Goal: Information Seeking & Learning: Learn about a topic

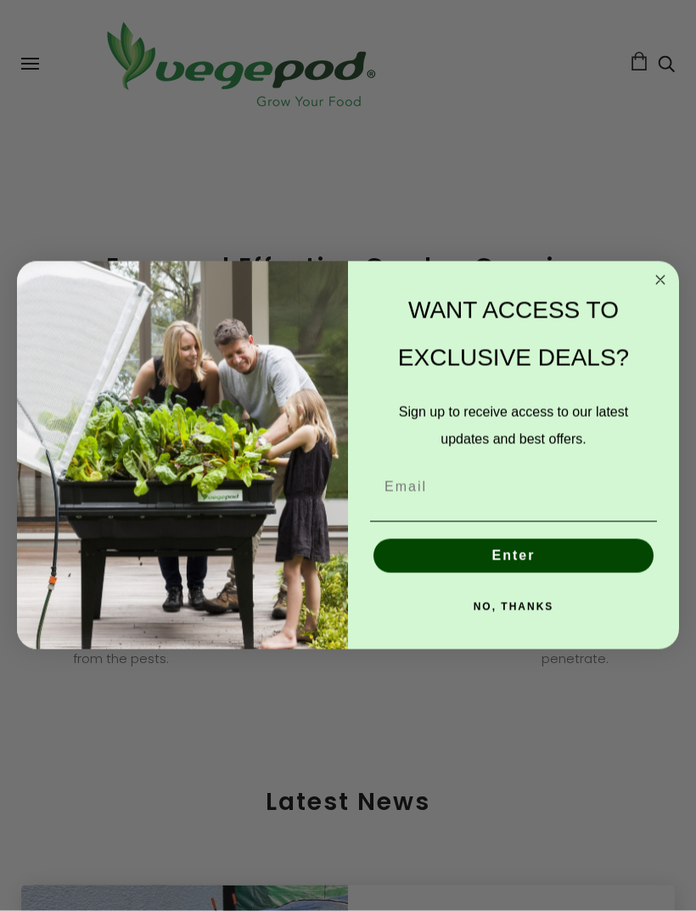
scroll to position [2237, 0]
click at [656, 290] on circle "Close dialog" at bounding box center [661, 281] width 20 height 20
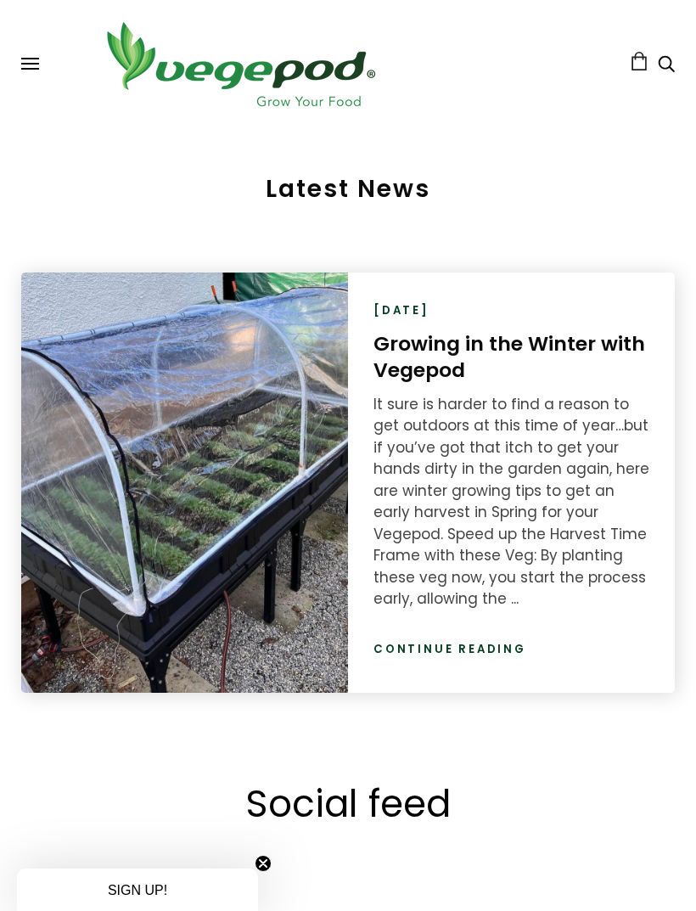
scroll to position [2769, 0]
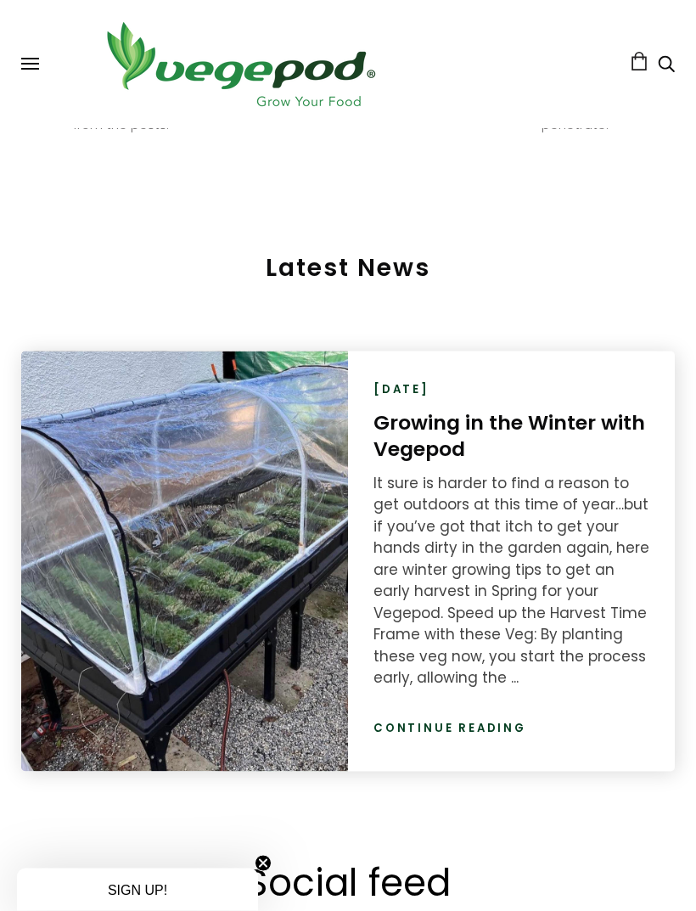
click at [496, 722] on link "Continue reading" at bounding box center [450, 728] width 153 height 17
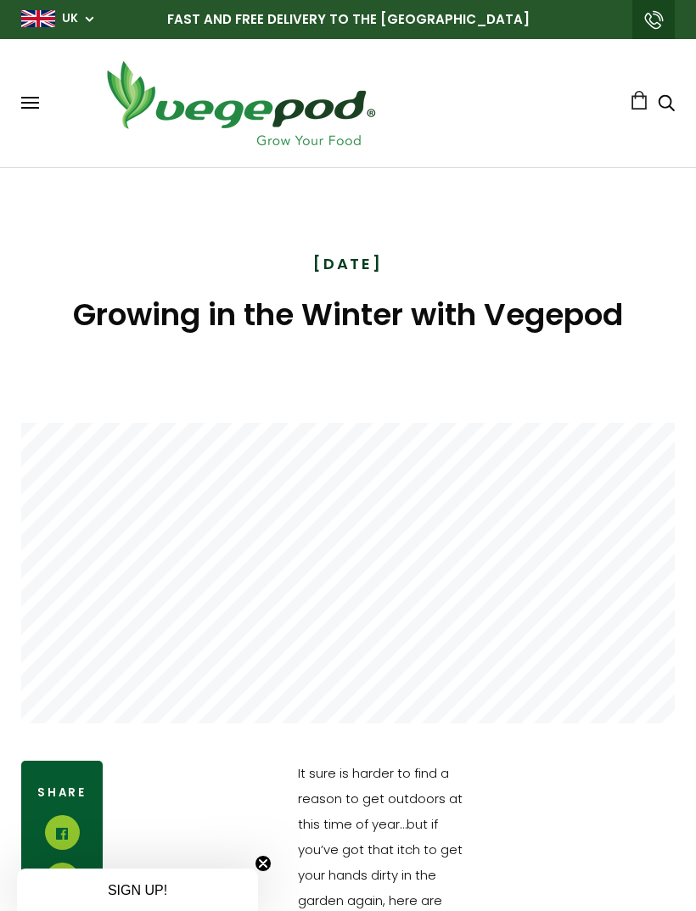
click at [24, 105] on button at bounding box center [30, 103] width 18 height 13
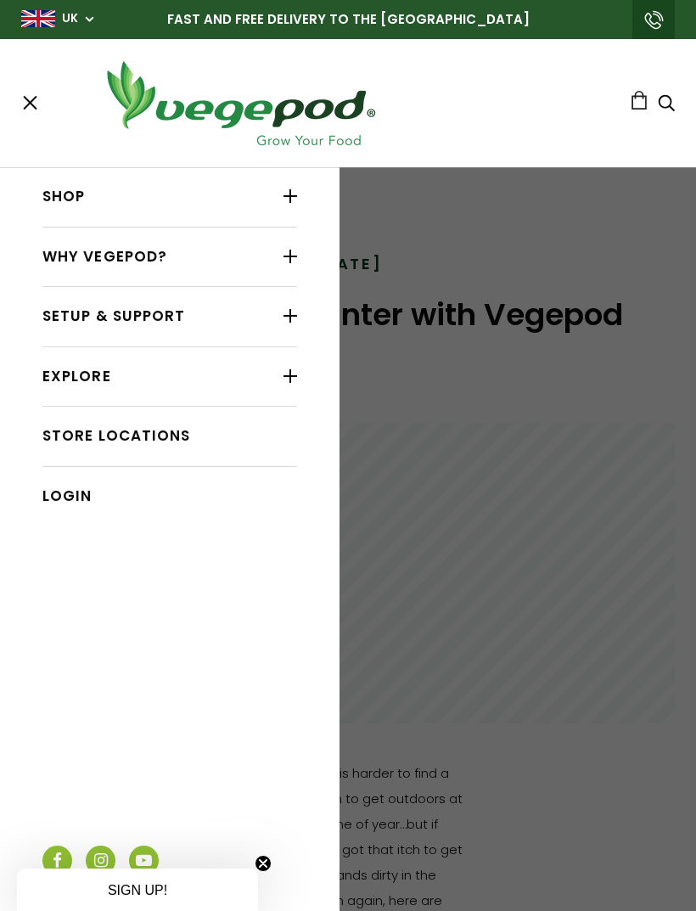
click at [288, 321] on div at bounding box center [291, 316] width 14 height 22
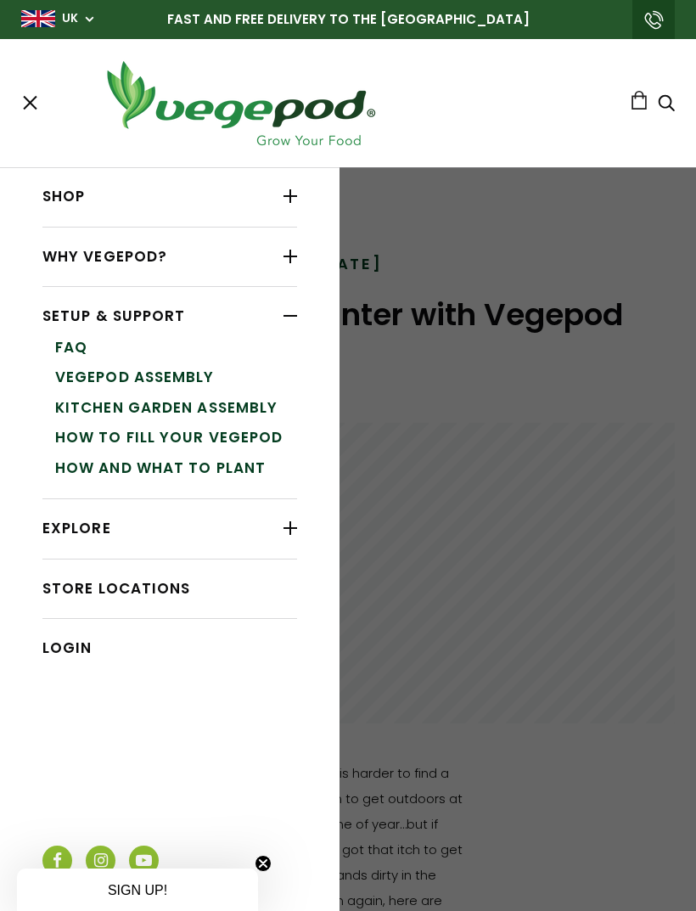
click at [250, 436] on link "How to Fill Your Vegepod" at bounding box center [176, 438] width 242 height 31
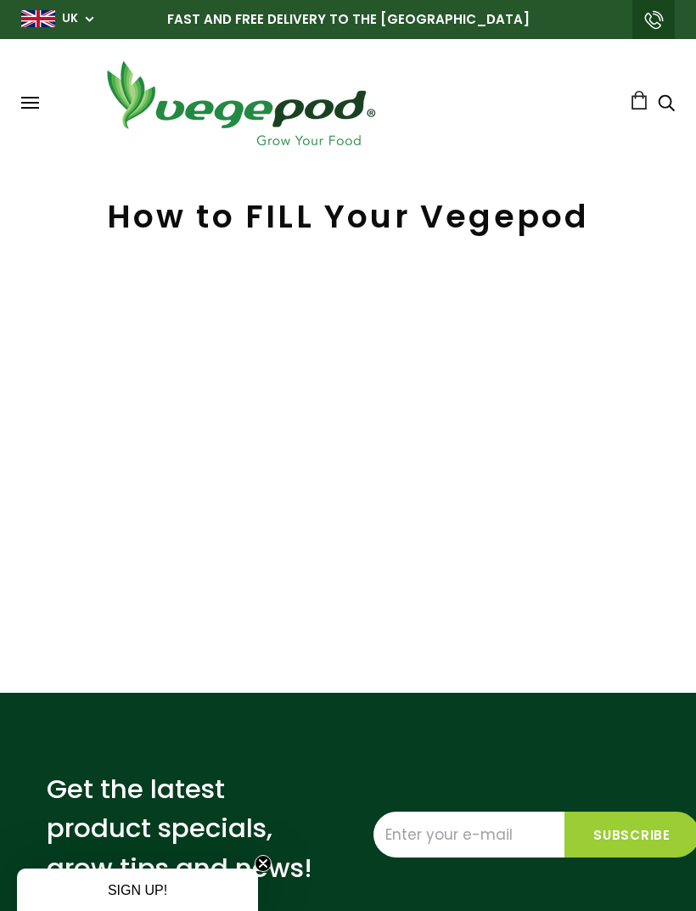
click at [33, 108] on span at bounding box center [30, 108] width 18 height 2
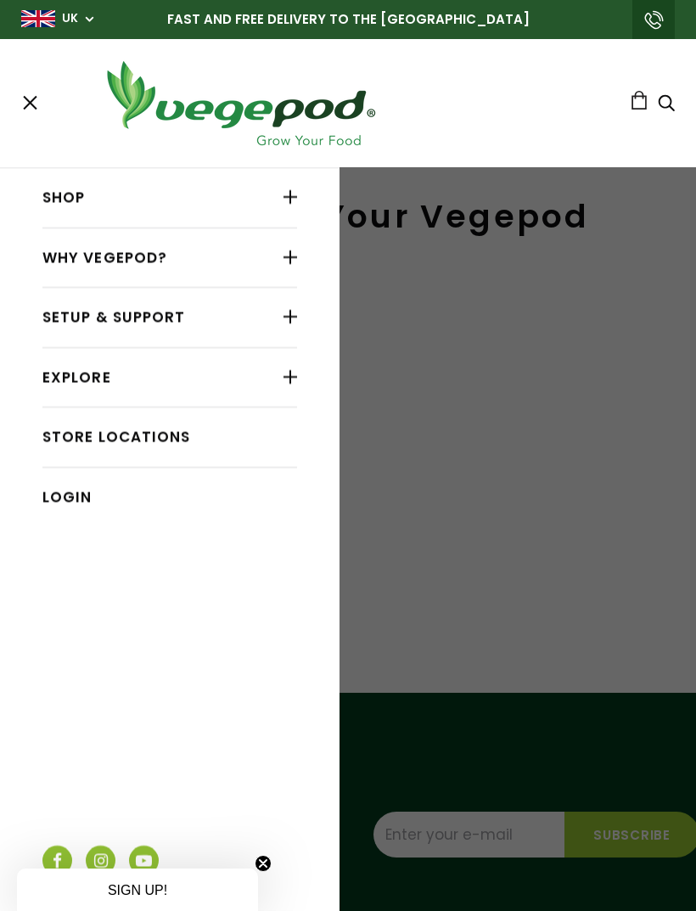
click at [290, 316] on div at bounding box center [291, 317] width 14 height 22
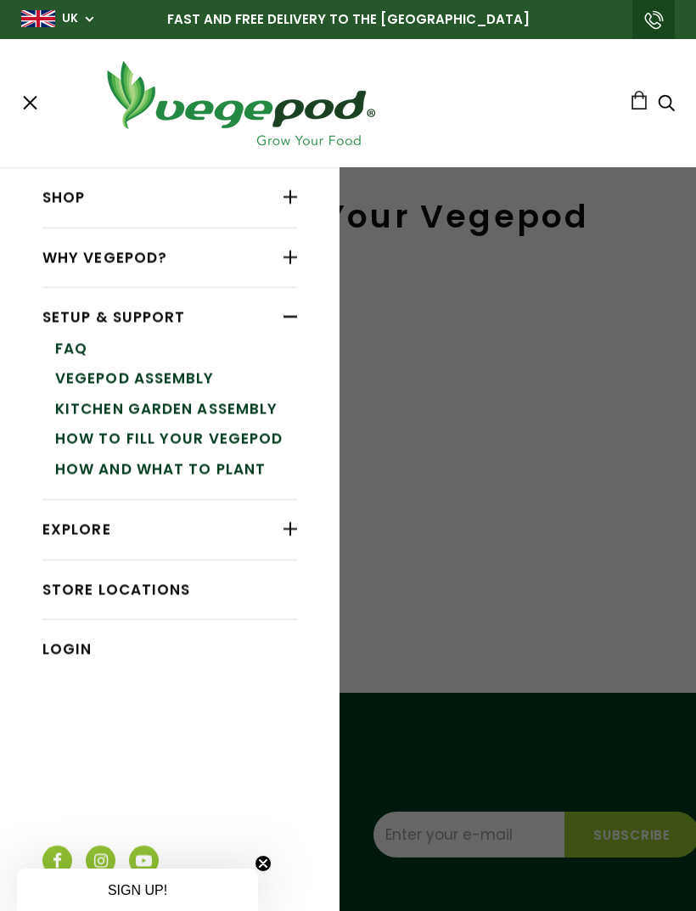
click at [238, 470] on link "How and What to Plant" at bounding box center [176, 469] width 242 height 31
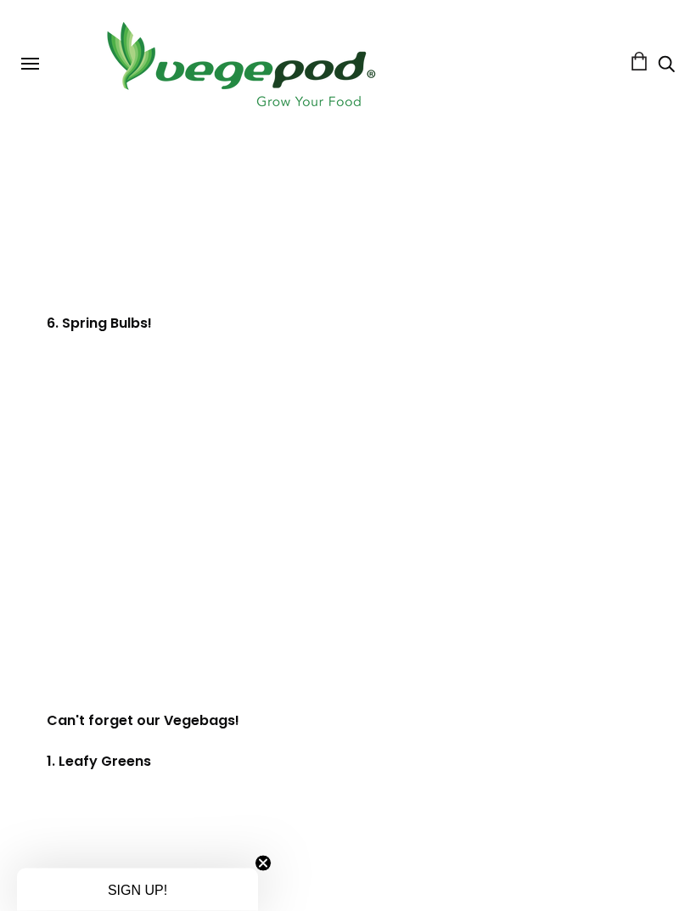
scroll to position [2803, 0]
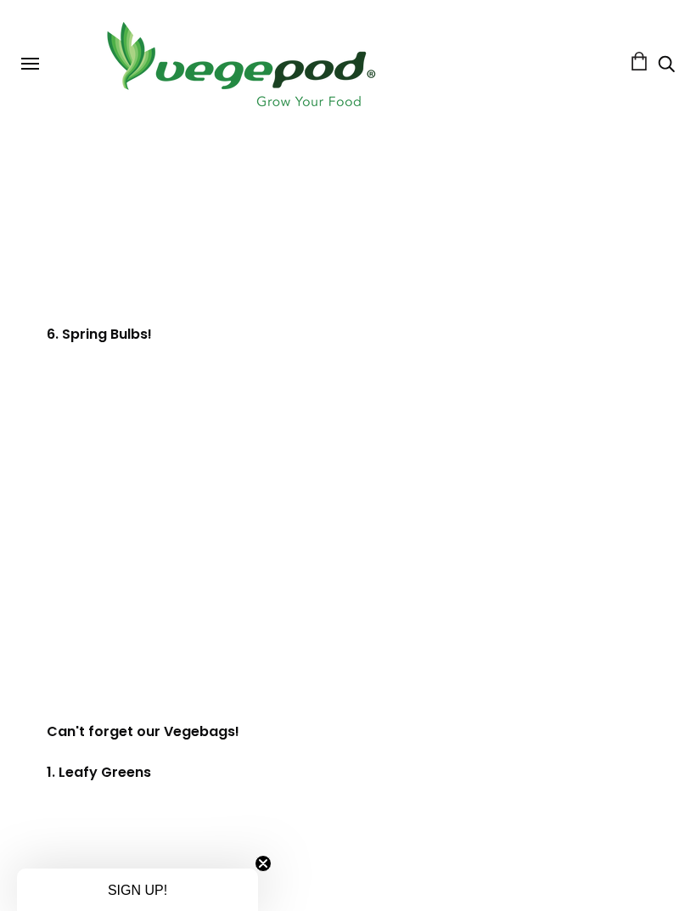
click at [27, 65] on button at bounding box center [30, 64] width 18 height 13
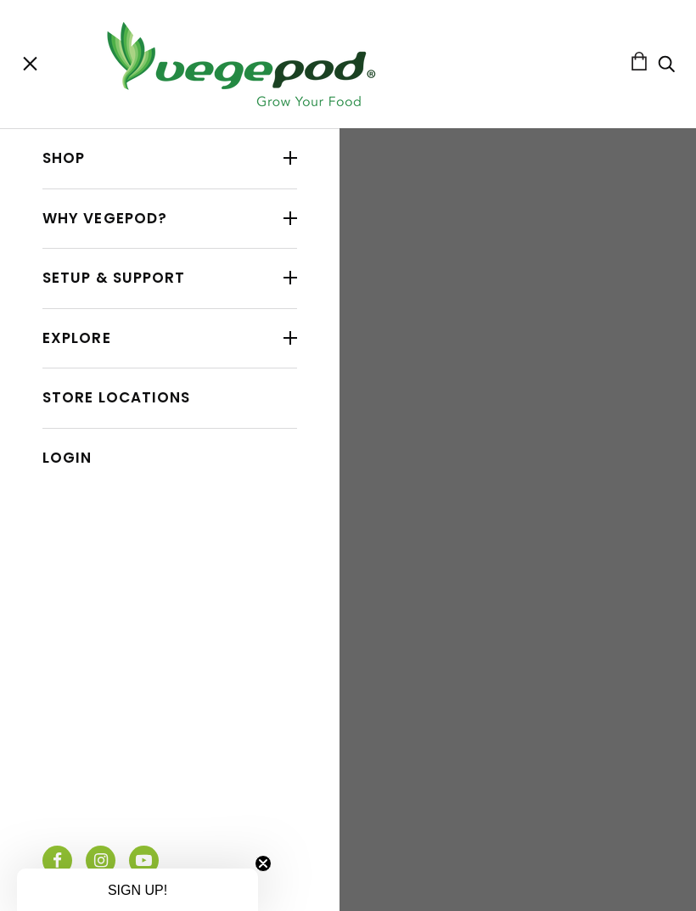
click at [297, 156] on div at bounding box center [291, 158] width 14 height 22
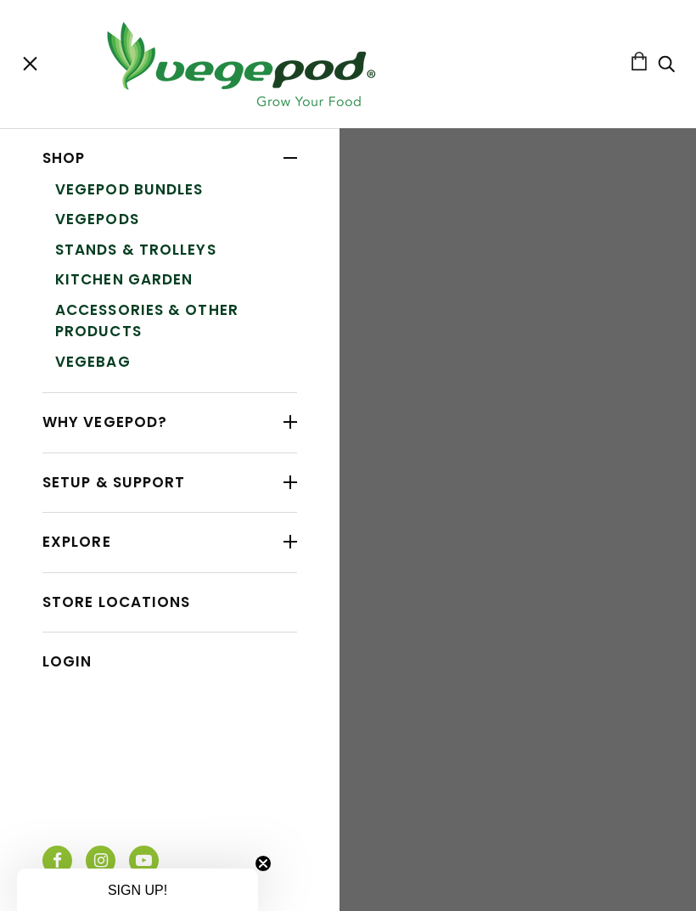
click at [176, 281] on link "Kitchen Garden" at bounding box center [176, 280] width 242 height 31
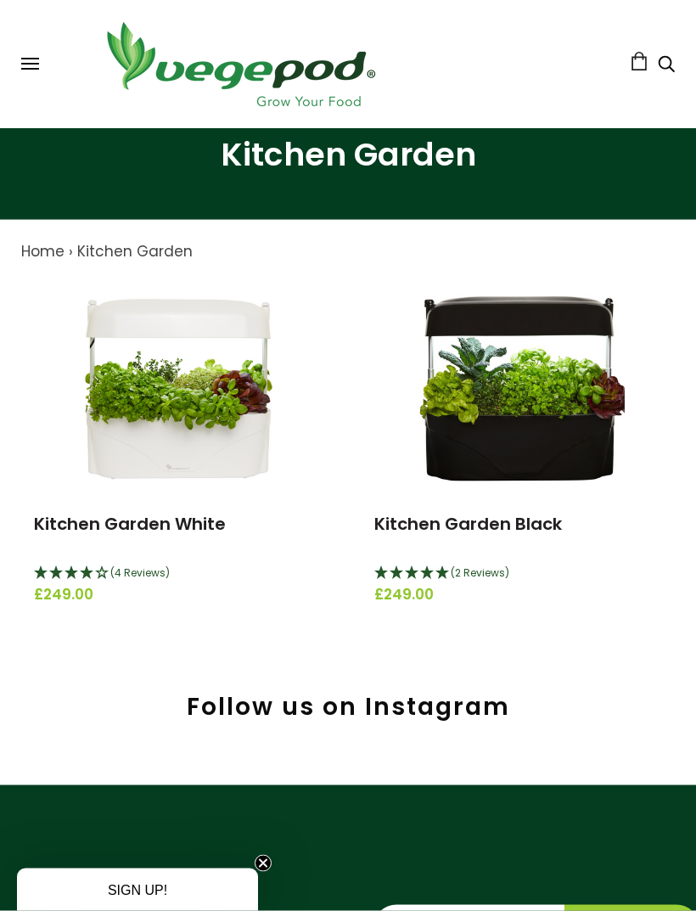
scroll to position [76, 0]
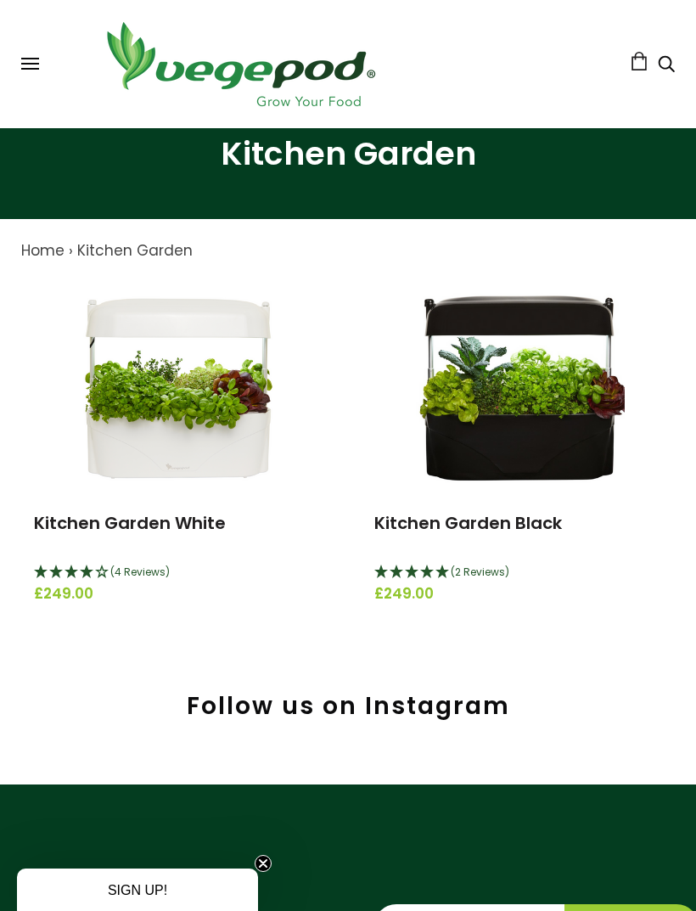
click at [225, 450] on img at bounding box center [178, 385] width 212 height 212
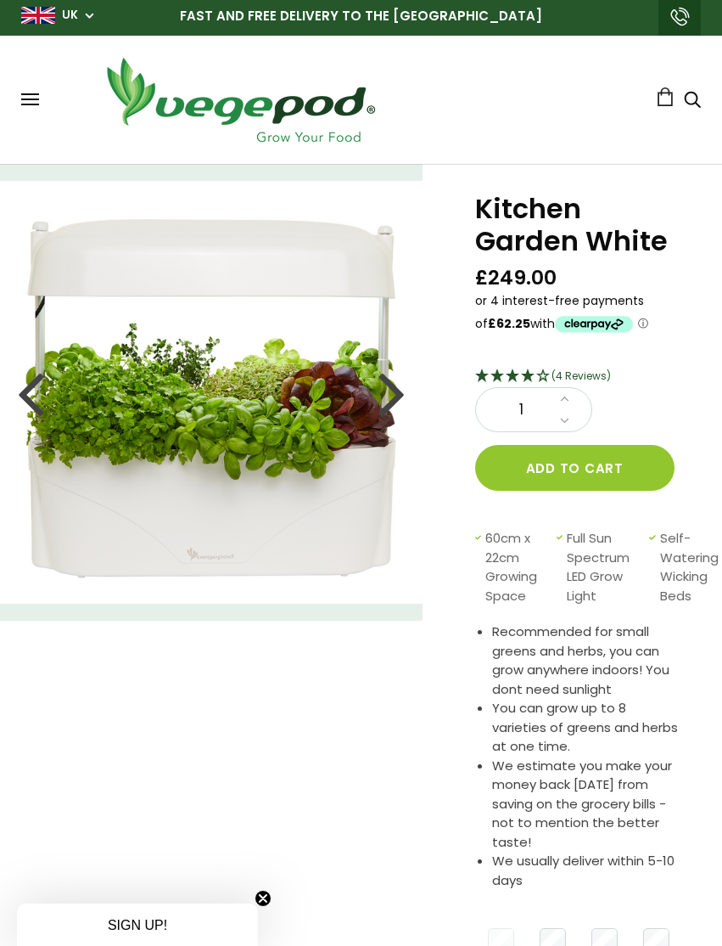
click at [399, 396] on div at bounding box center [392, 392] width 27 height 76
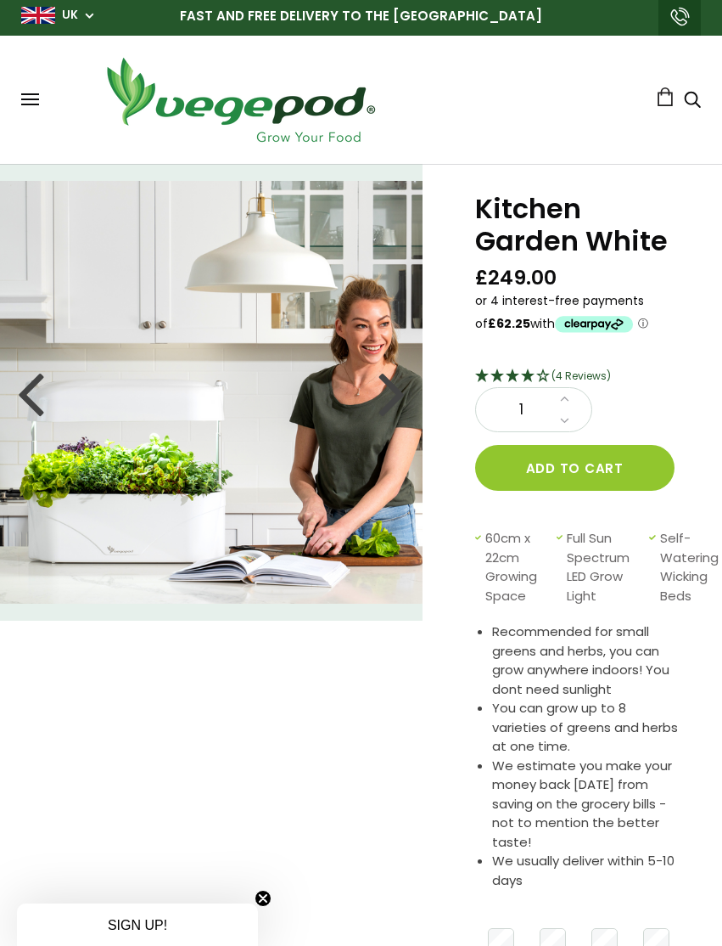
click at [399, 409] on div at bounding box center [392, 392] width 27 height 76
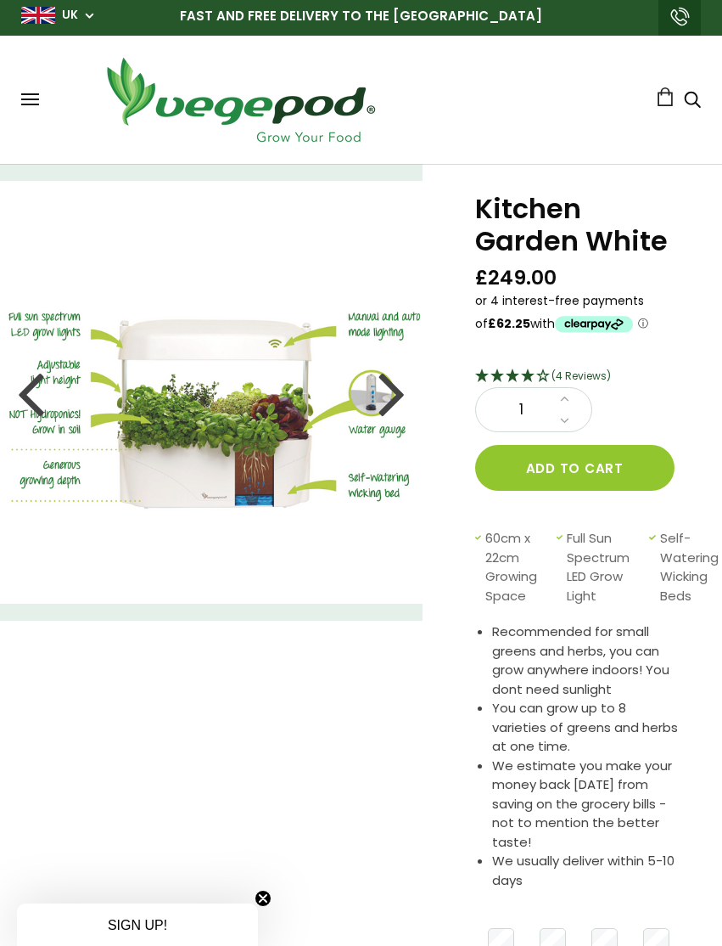
click at [389, 392] on div at bounding box center [392, 392] width 27 height 76
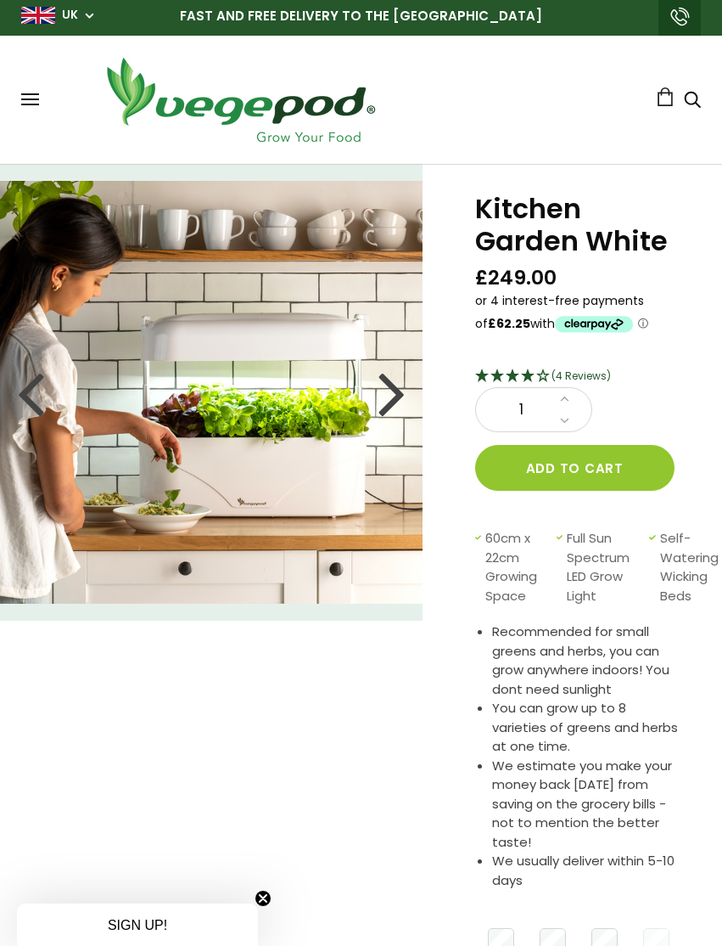
click at [30, 397] on div at bounding box center [30, 392] width 27 height 76
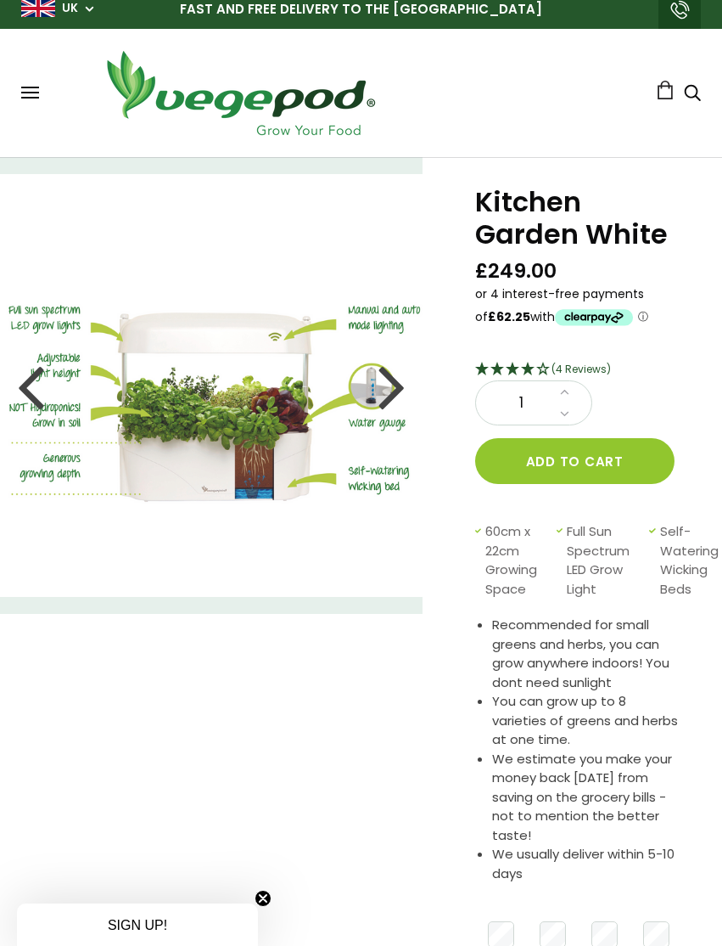
scroll to position [30, 0]
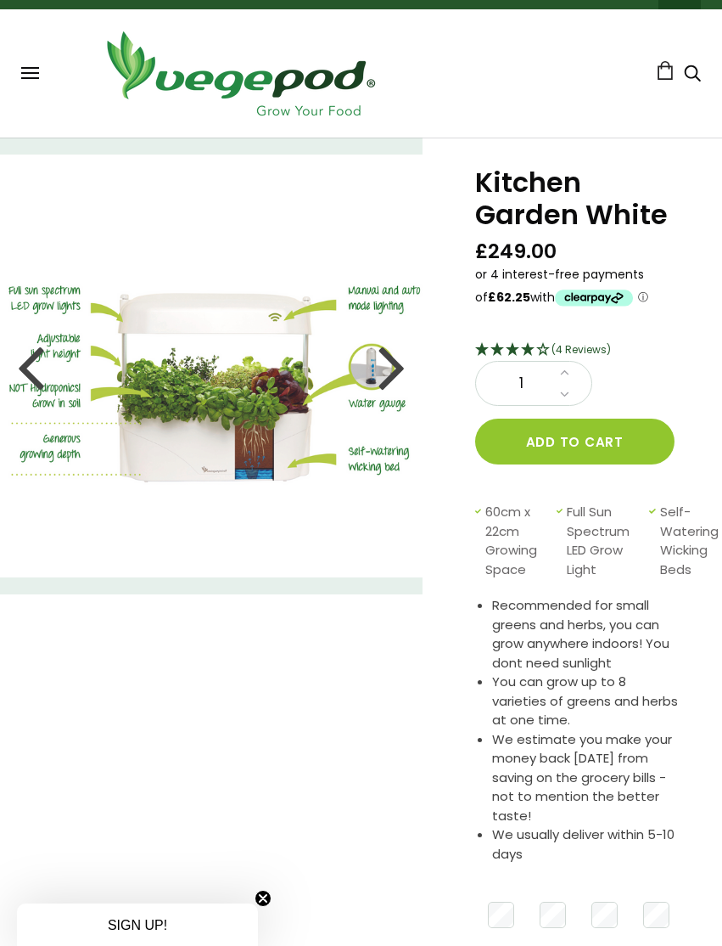
click at [399, 372] on div at bounding box center [392, 366] width 27 height 76
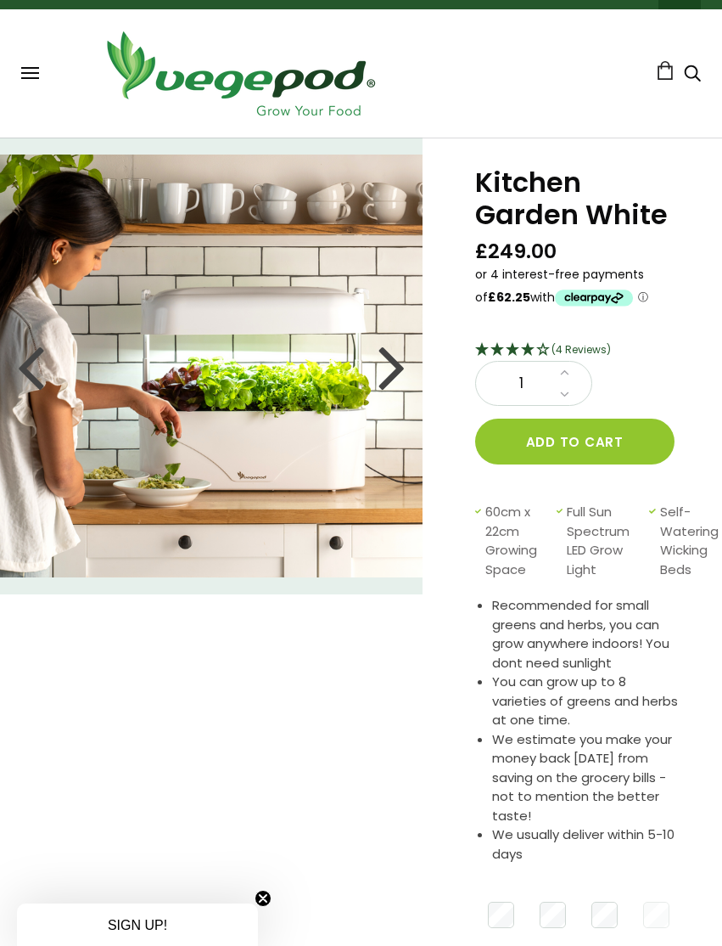
click at [382, 385] on div at bounding box center [392, 366] width 27 height 76
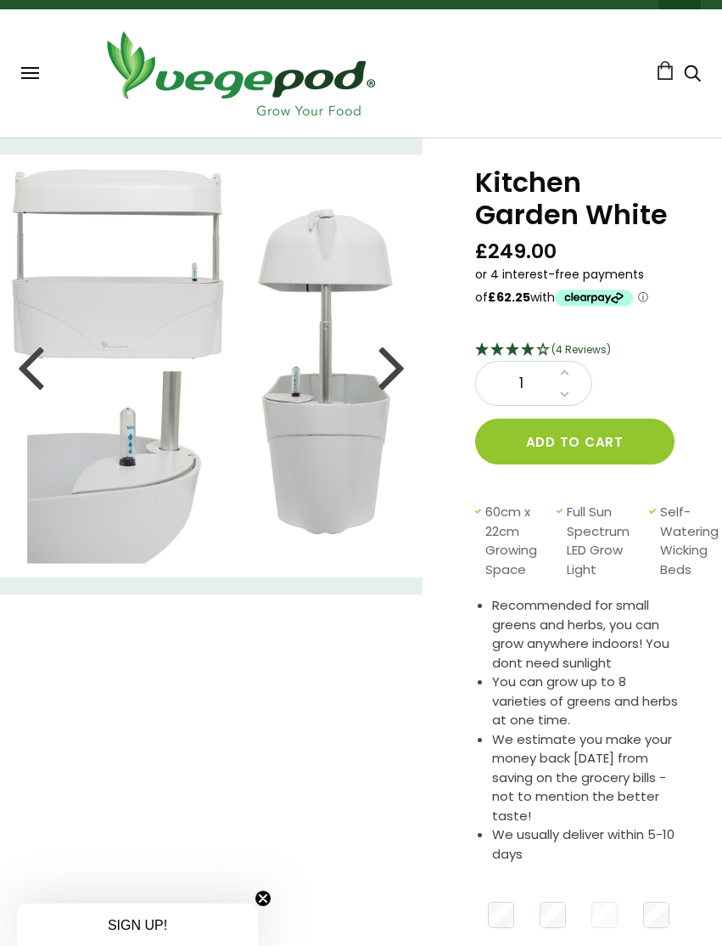
click at [394, 379] on div at bounding box center [392, 366] width 27 height 76
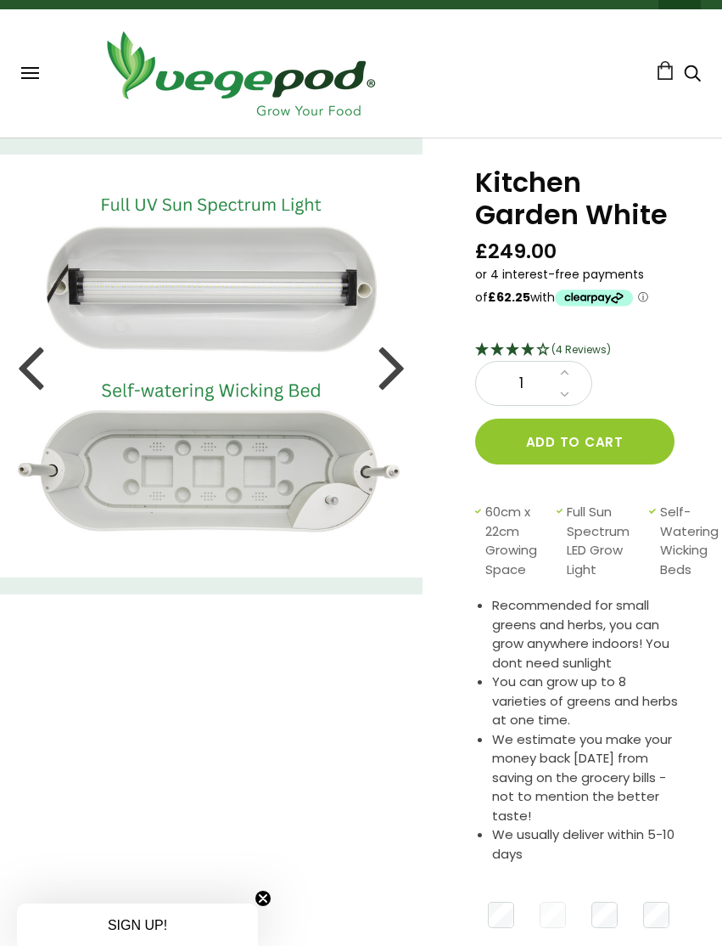
click at [375, 358] on img at bounding box center [211, 366] width 423 height 423
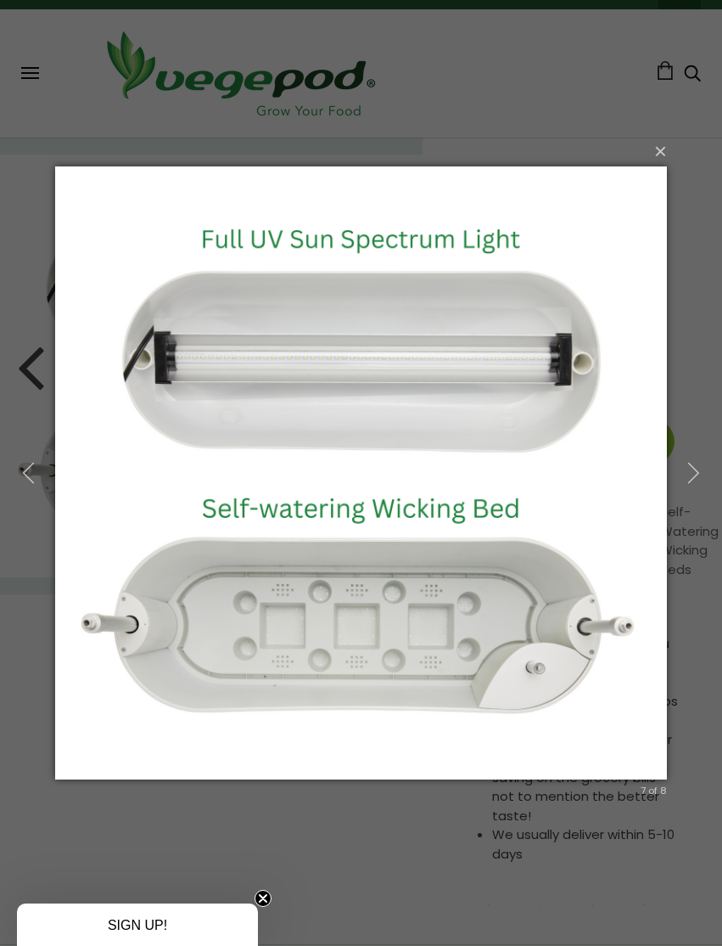
scroll to position [0, 0]
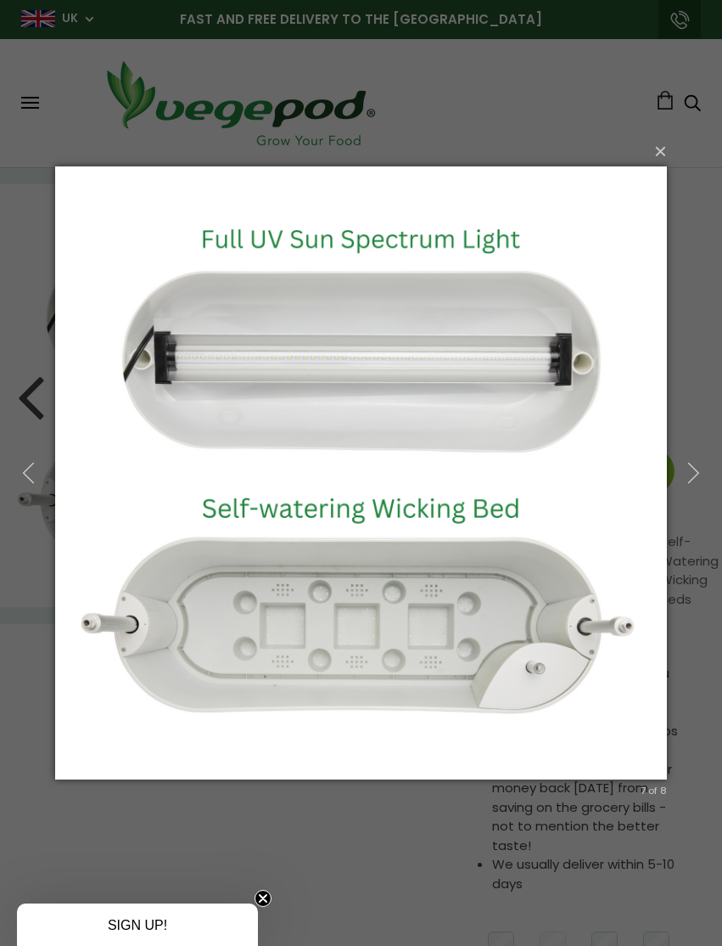
click at [663, 164] on button "×" at bounding box center [366, 150] width 613 height 37
